Goal: Task Accomplishment & Management: Complete application form

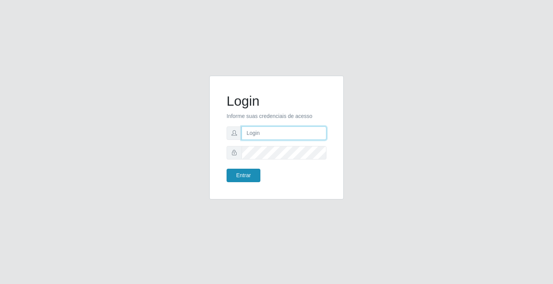
type input "[EMAIL_ADDRESS][DOMAIN_NAME]"
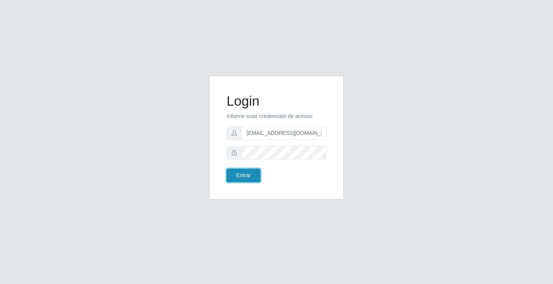
click at [254, 171] on button "Entrar" at bounding box center [244, 175] width 34 height 13
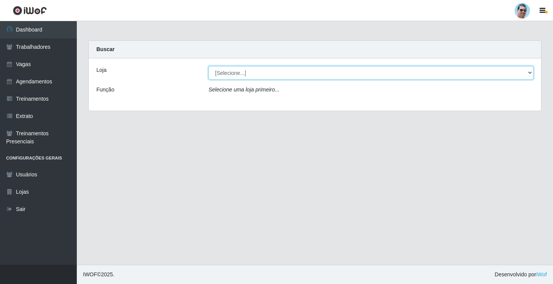
click at [237, 75] on select "[Selecione...] Mercadinho Extrabom" at bounding box center [371, 72] width 325 height 13
select select "175"
click at [209, 66] on select "[Selecione...] Mercadinho Extrabom" at bounding box center [371, 72] width 325 height 13
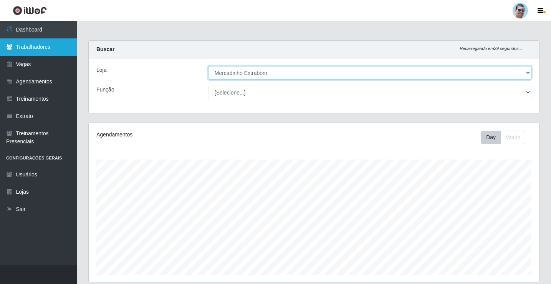
scroll to position [159, 451]
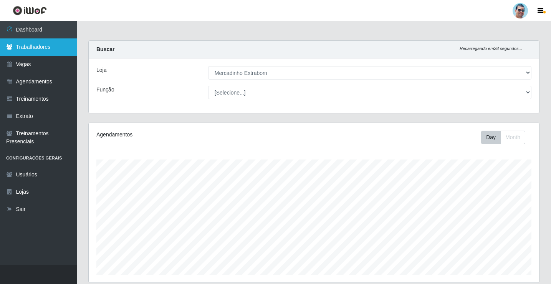
click at [34, 44] on link "Trabalhadores" at bounding box center [38, 46] width 77 height 17
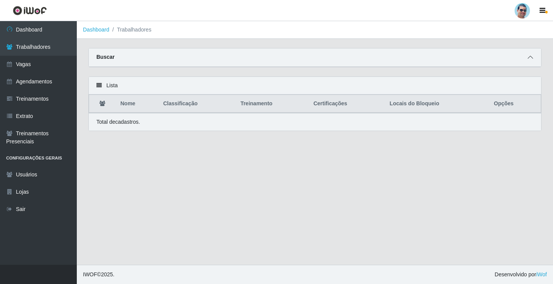
click at [529, 60] on icon at bounding box center [530, 57] width 5 height 5
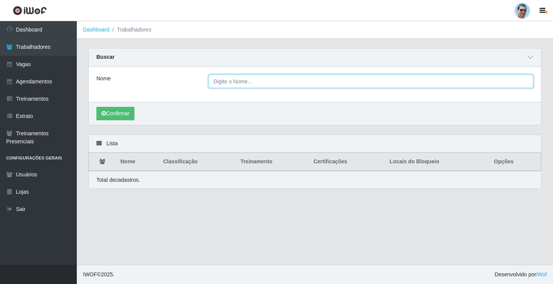
click at [225, 87] on input "Nome" at bounding box center [371, 81] width 325 height 13
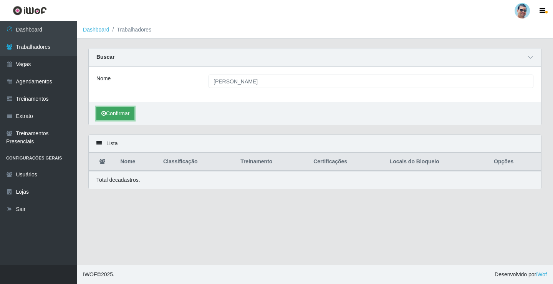
click at [122, 115] on button "Confirmar" at bounding box center [115, 113] width 38 height 13
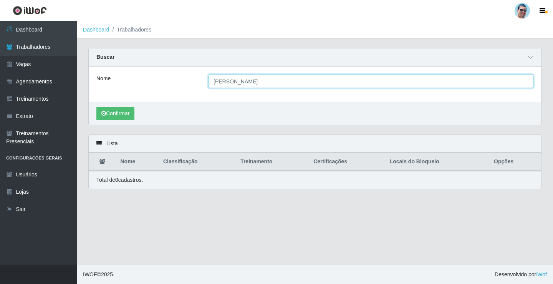
click at [223, 84] on input "[PERSON_NAME]" at bounding box center [371, 81] width 325 height 13
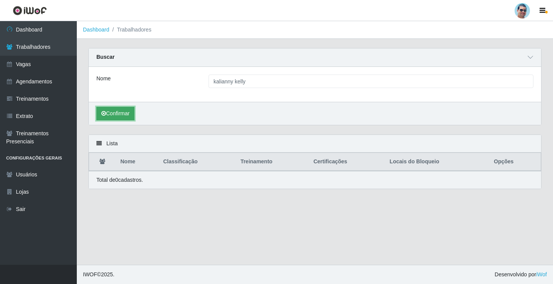
click at [115, 111] on button "Confirmar" at bounding box center [115, 113] width 38 height 13
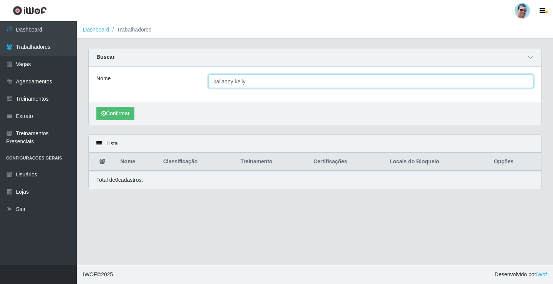
click at [231, 83] on input "kalianny kelly" at bounding box center [371, 81] width 325 height 13
click at [233, 83] on input "kalianny kelly" at bounding box center [371, 81] width 325 height 13
click at [216, 85] on input "[PERSON_NAME]" at bounding box center [371, 81] width 325 height 13
type input "[PERSON_NAME]"
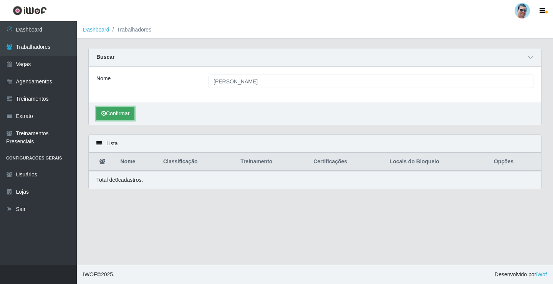
click at [118, 114] on button "Confirmar" at bounding box center [115, 113] width 38 height 13
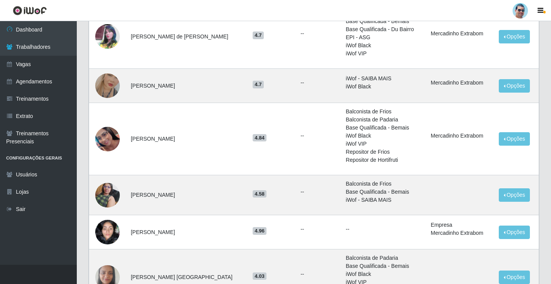
scroll to position [307, 0]
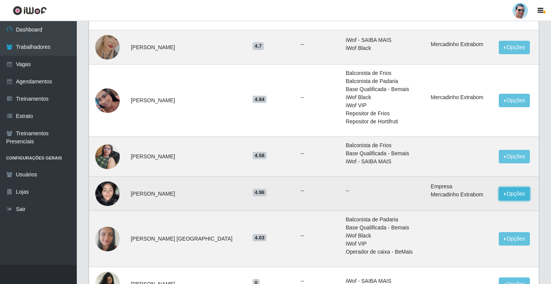
click at [515, 191] on button "Opções" at bounding box center [515, 193] width 32 height 13
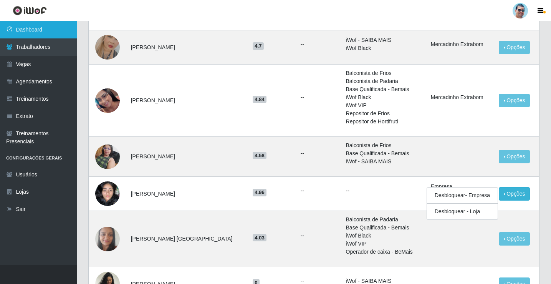
click at [20, 24] on link "Dashboard" at bounding box center [38, 29] width 77 height 17
